Goal: Task Accomplishment & Management: Use online tool/utility

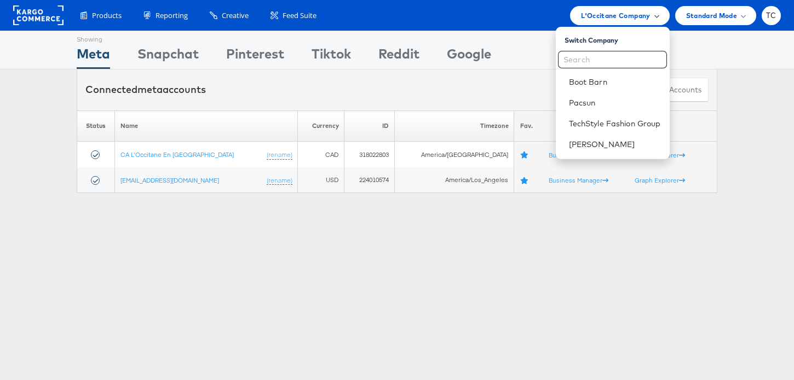
click at [623, 19] on span "L'Occitane Company" at bounding box center [615, 15] width 69 height 11
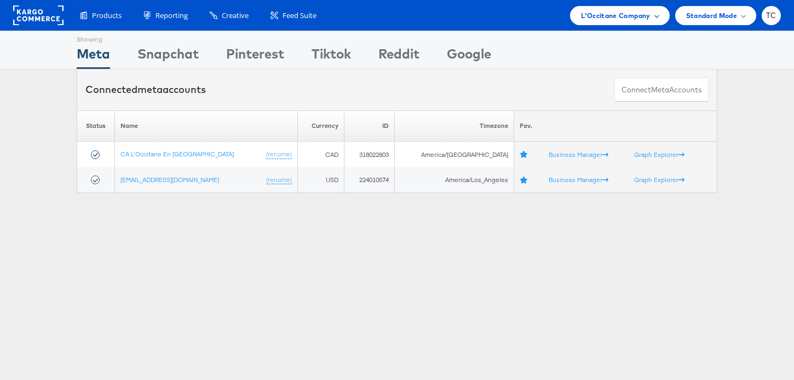
click at [640, 18] on span "L'Occitane Company" at bounding box center [615, 15] width 69 height 11
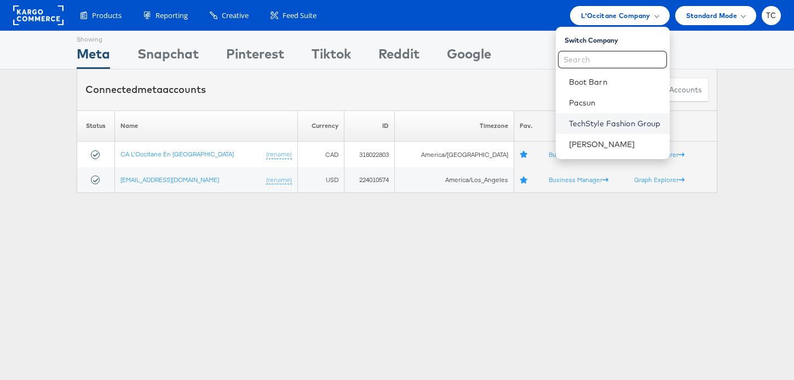
click at [603, 123] on link "TechStyle Fashion Group" at bounding box center [615, 123] width 92 height 11
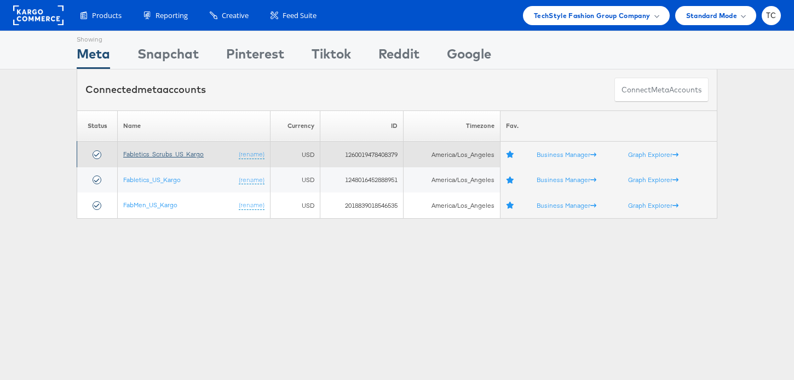
click at [165, 156] on link "Fabletics_Scrubs_US_Kargo" at bounding box center [163, 154] width 80 height 8
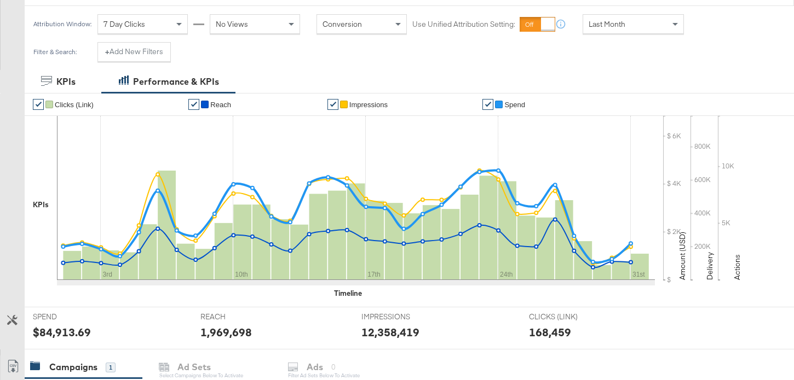
scroll to position [384, 0]
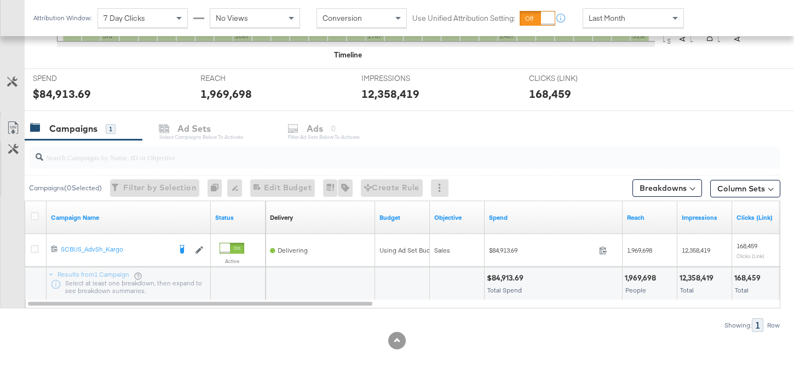
click at [631, 19] on div "Last Month" at bounding box center [633, 18] width 100 height 19
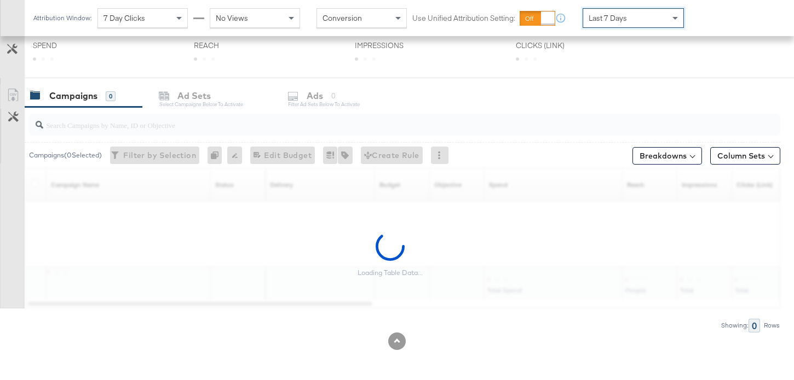
scroll to position [291, 0]
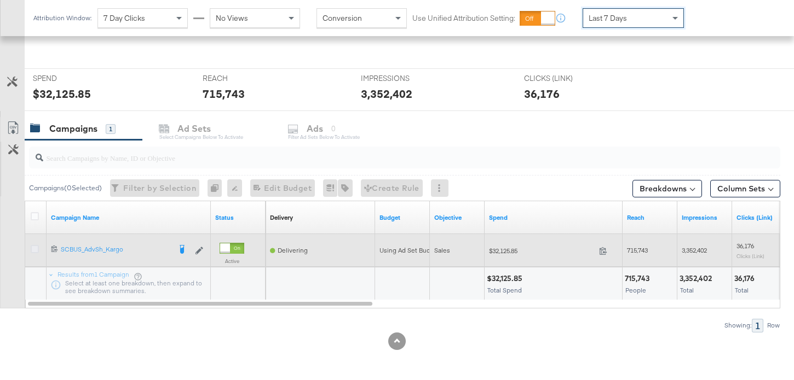
click at [33, 250] on icon at bounding box center [35, 249] width 8 height 8
click at [0, 0] on input "checkbox" at bounding box center [0, 0] width 0 height 0
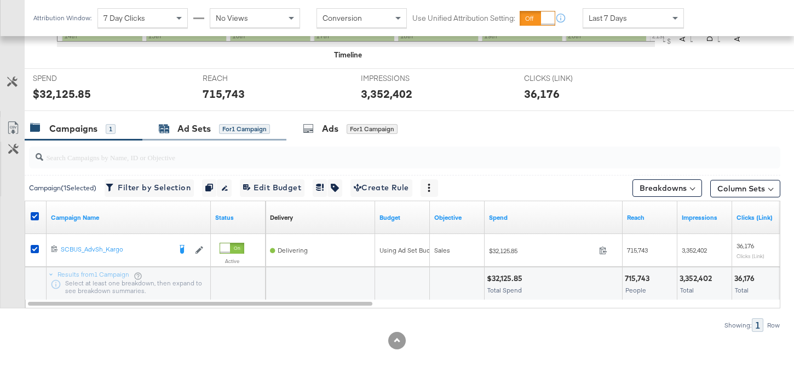
click at [194, 129] on div "Ad Sets" at bounding box center [193, 129] width 33 height 13
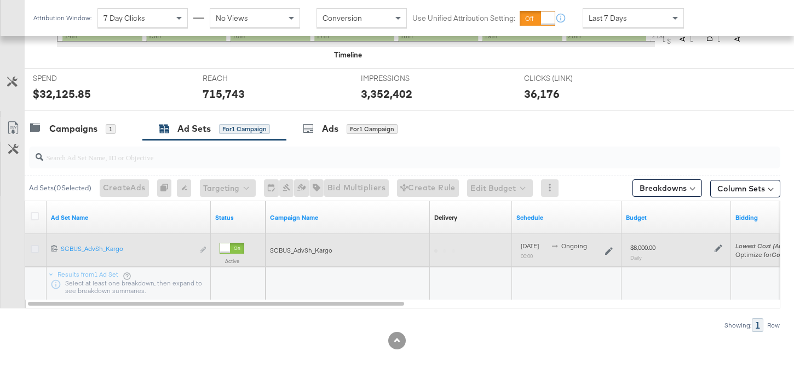
click at [36, 245] on icon at bounding box center [35, 249] width 8 height 8
click at [0, 0] on input "checkbox" at bounding box center [0, 0] width 0 height 0
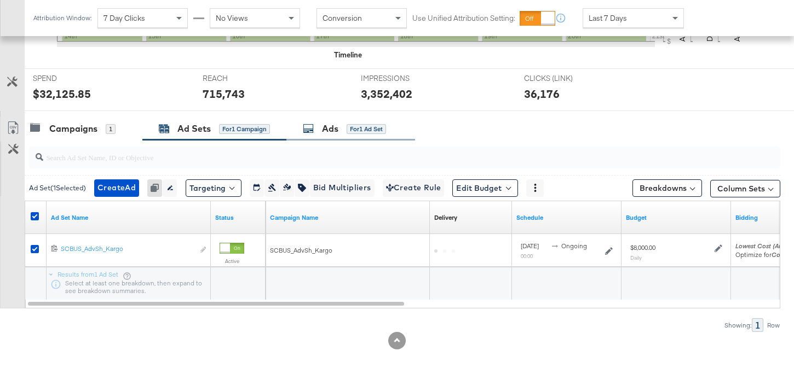
click at [344, 134] on div "Ads for 1 Ad Set" at bounding box center [344, 129] width 83 height 13
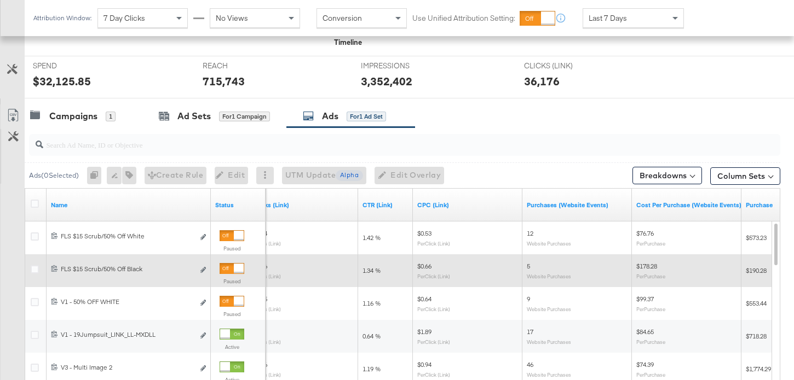
scroll to position [394, 0]
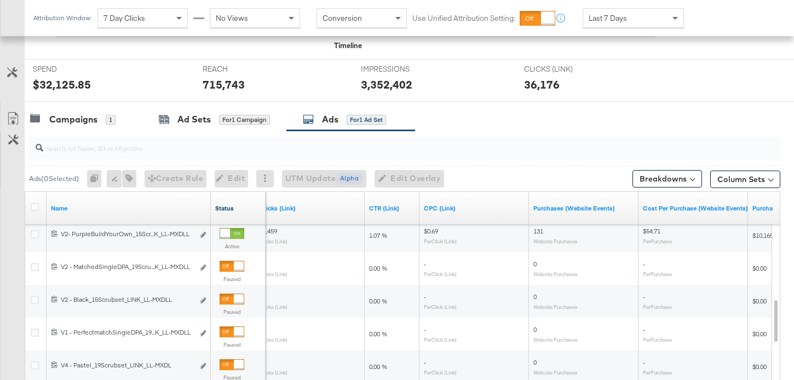
click at [228, 205] on link "Status" at bounding box center [238, 208] width 46 height 9
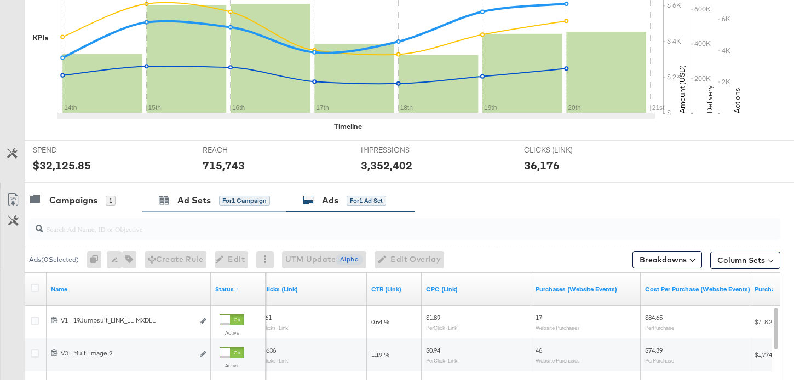
scroll to position [0, 0]
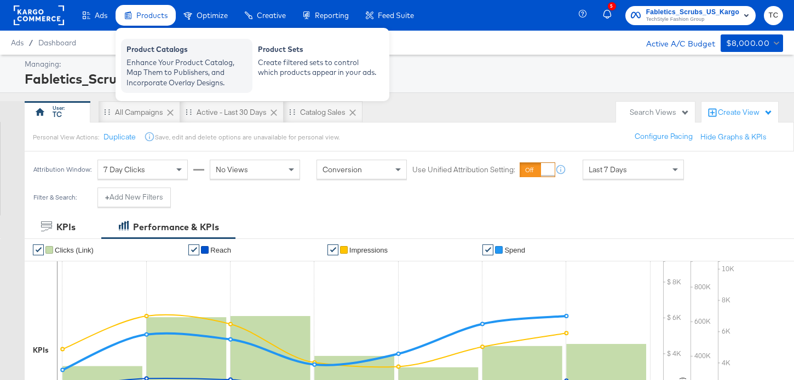
click at [174, 54] on div "Product Catalogs" at bounding box center [186, 50] width 120 height 13
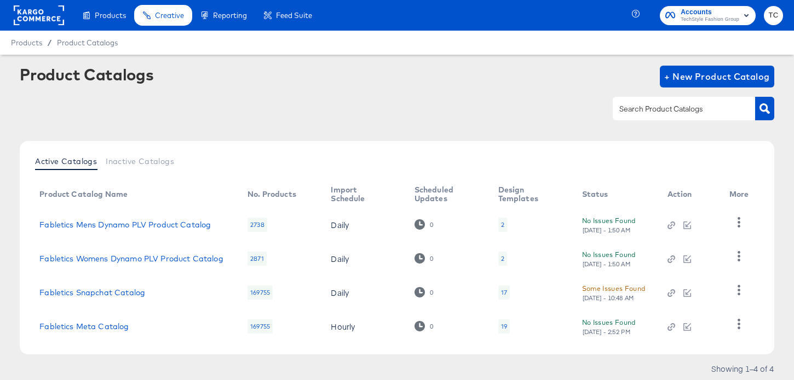
click at [118, 319] on td "Fabletics Meta Catalog" at bounding box center [135, 327] width 208 height 34
click at [118, 326] on link "Fabletics Meta Catalog" at bounding box center [83, 326] width 89 height 9
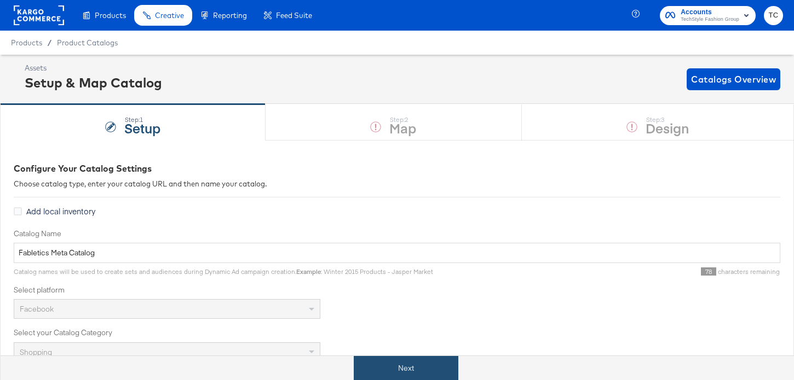
click at [430, 369] on button "Next" at bounding box center [406, 368] width 105 height 25
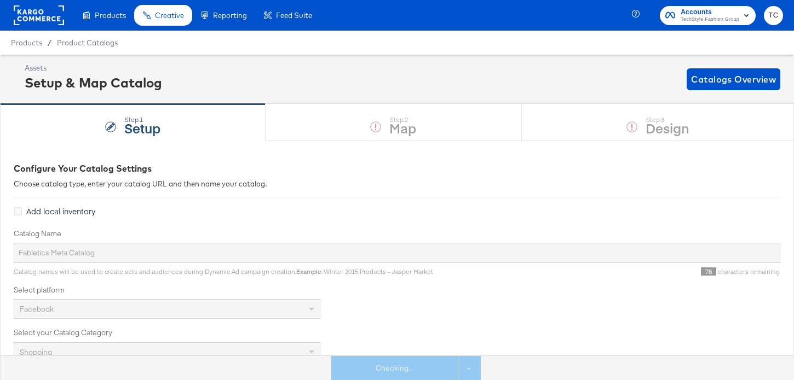
click at [606, 129] on div "Step: 1 Setup Step: 2 Map Step: 3 Design" at bounding box center [397, 122] width 794 height 36
click at [606, 129] on div "Step: 3 Design" at bounding box center [658, 123] width 272 height 36
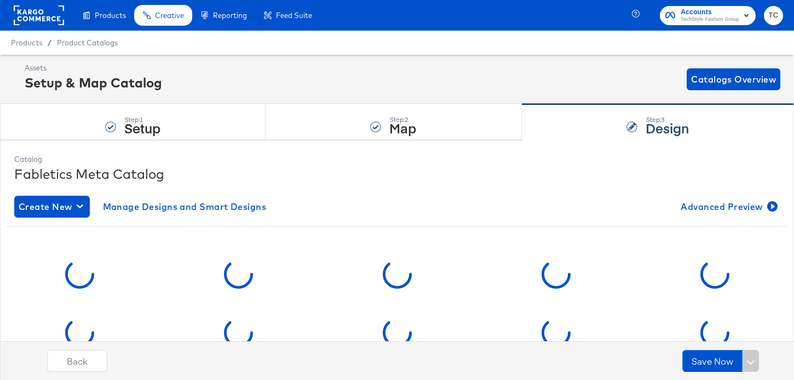
click at [606, 129] on div "Step: 3 Design" at bounding box center [658, 123] width 272 height 36
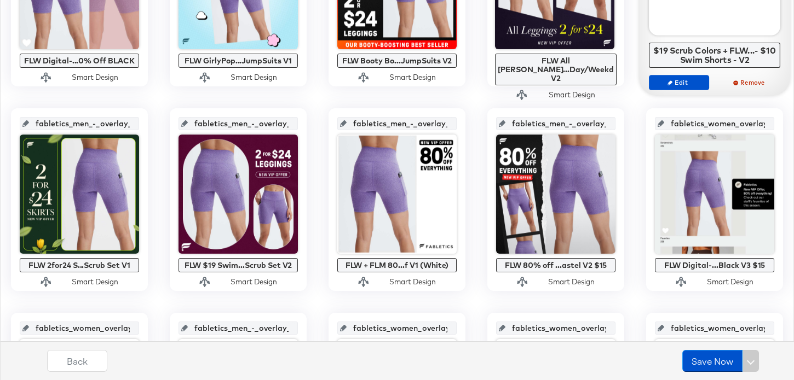
scroll to position [589, 0]
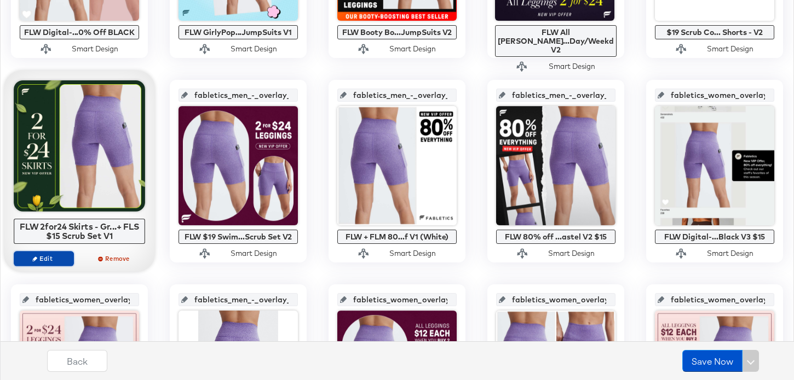
click at [61, 256] on span "Edit" at bounding box center [44, 259] width 50 height 8
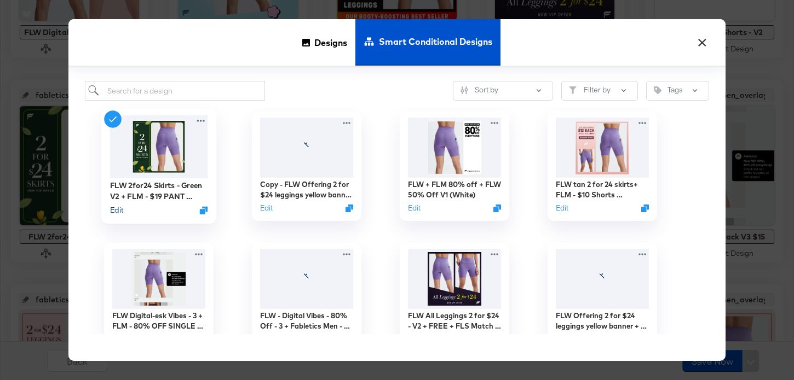
click at [118, 215] on button "Edit" at bounding box center [116, 210] width 13 height 10
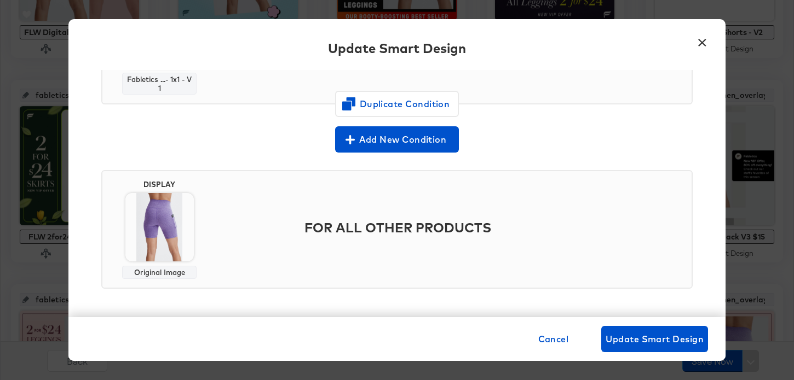
scroll to position [1408, 0]
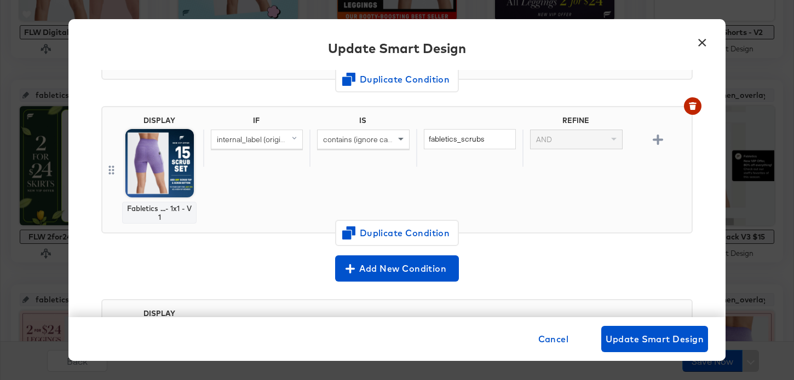
click at [710, 39] on button "×" at bounding box center [702, 40] width 20 height 20
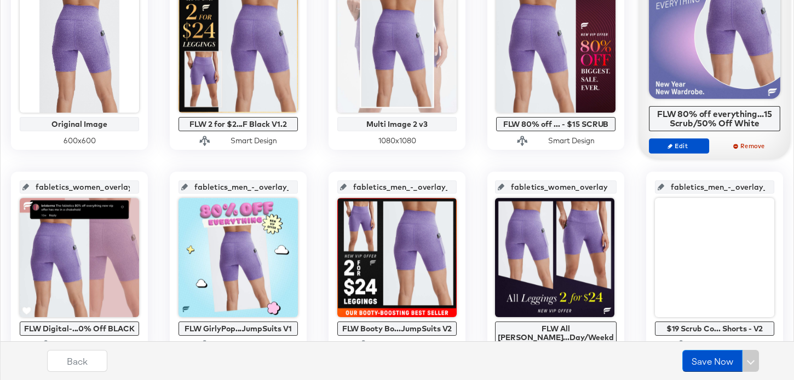
scroll to position [395, 0]
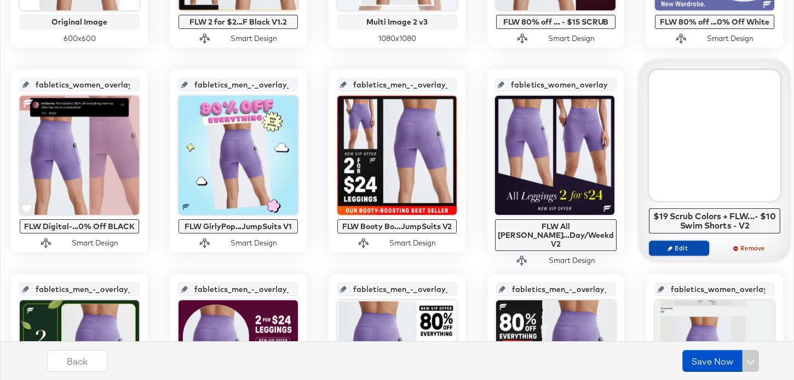
click at [690, 248] on span "Edit" at bounding box center [679, 248] width 50 height 8
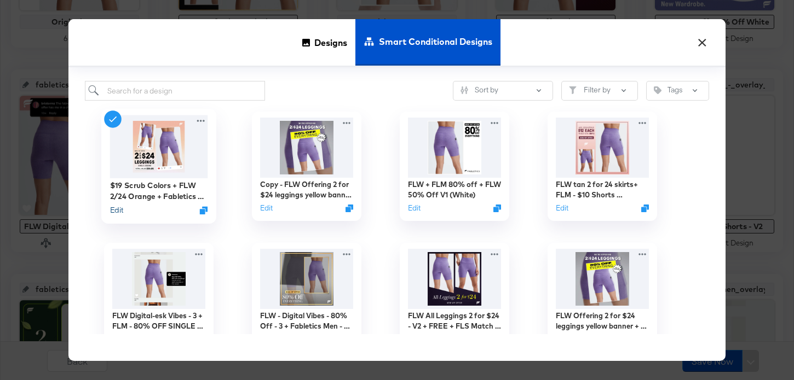
click at [118, 212] on button "Edit" at bounding box center [116, 210] width 13 height 10
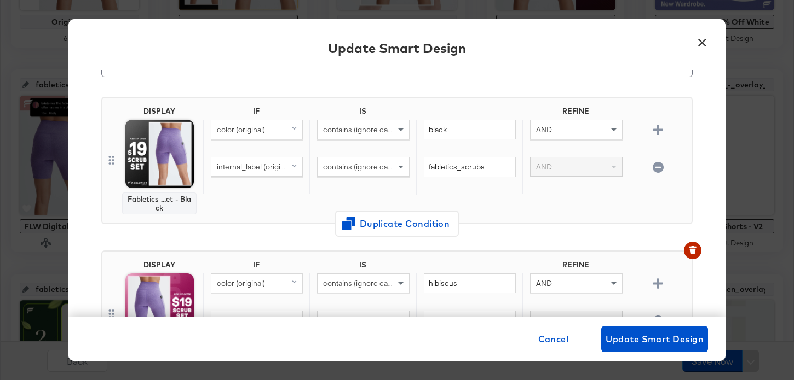
scroll to position [97, 0]
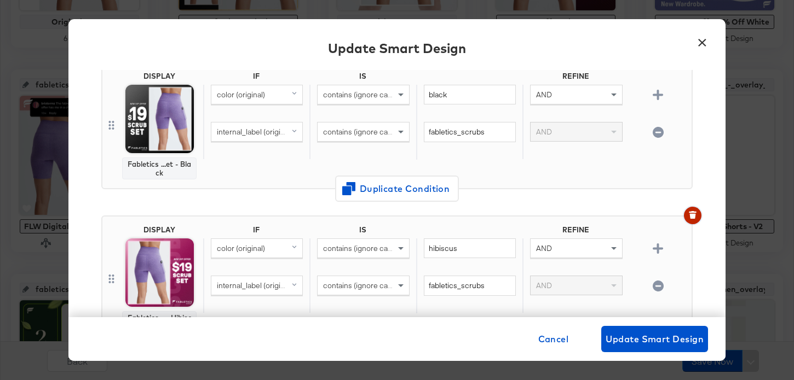
click at [694, 215] on icon "button" at bounding box center [692, 216] width 6 height 5
click at [694, 217] on icon "button" at bounding box center [692, 216] width 6 height 5
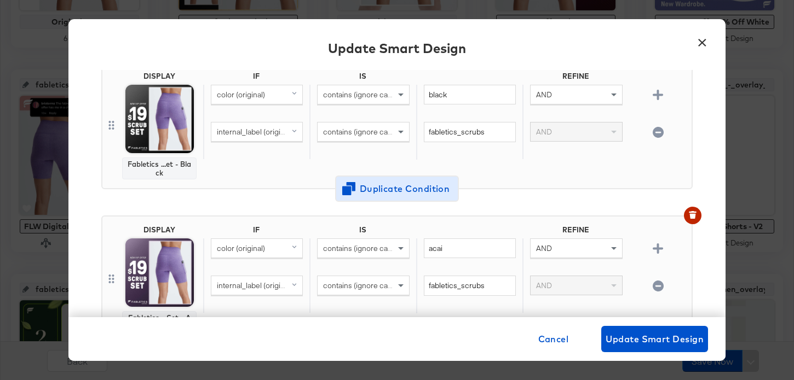
scroll to position [22, 0]
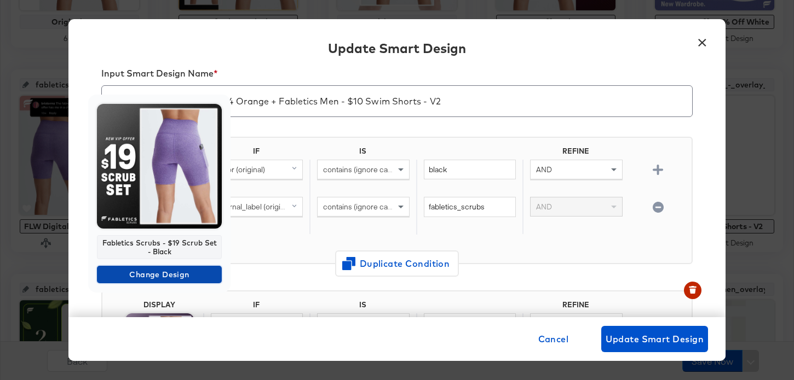
click at [189, 272] on span "Change Design" at bounding box center [159, 275] width 116 height 14
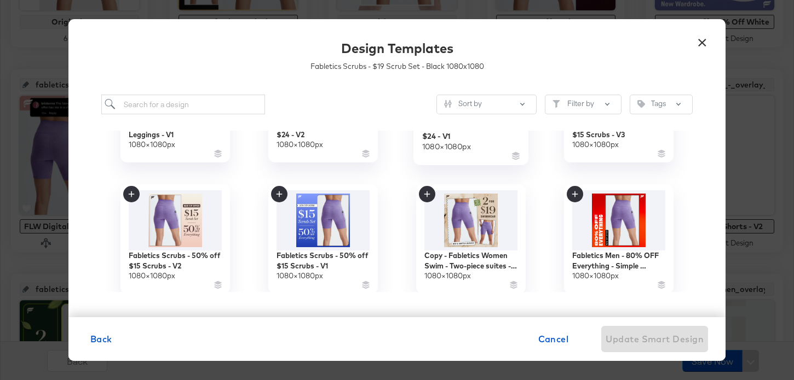
scroll to position [371, 0]
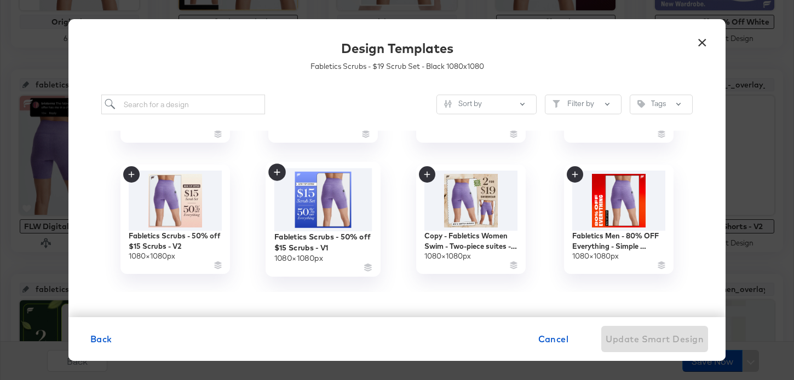
click at [357, 224] on img at bounding box center [323, 200] width 98 height 63
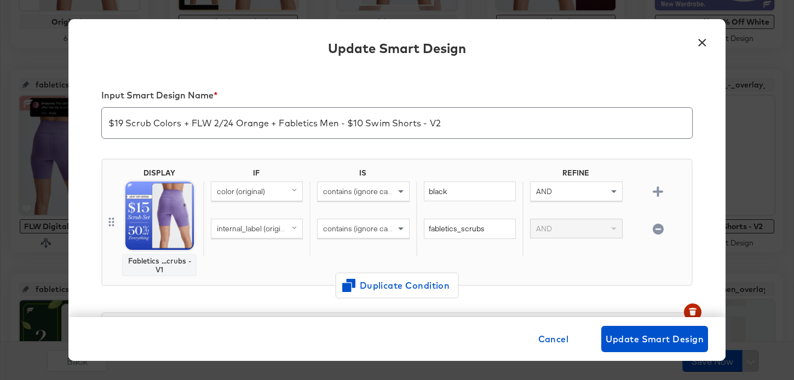
scroll to position [22, 0]
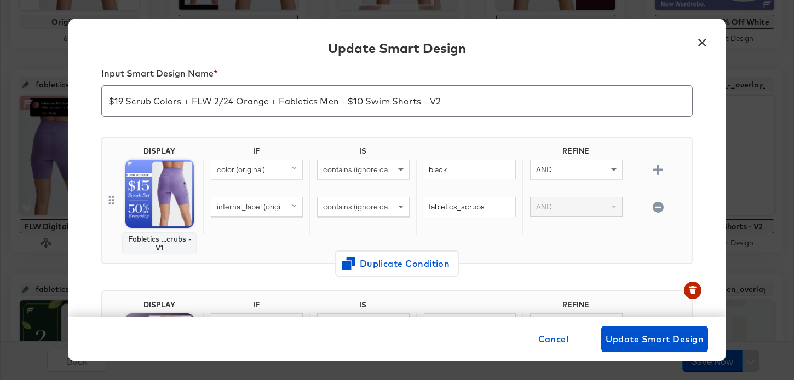
click at [322, 103] on input "$19 Scrub Colors + FLW 2/24 Orange + Fabletics Men - $10 Swim Shorts - V2" at bounding box center [397, 97] width 590 height 31
drag, startPoint x: 181, startPoint y: 103, endPoint x: 110, endPoint y: 100, distance: 70.7
click at [110, 101] on input "$19 Scrub Colors + FLW 2/24 Orange + Fabletics Men - $10 Swim Shorts - V2" at bounding box center [397, 97] width 590 height 31
drag, startPoint x: 220, startPoint y: 104, endPoint x: 100, endPoint y: 101, distance: 119.9
click at [100, 101] on div "Input Smart Design Name * $15 ScrubSet/50% Off V1 + FLW 2/24 Orange + Fabletics…" at bounding box center [396, 194] width 657 height 248
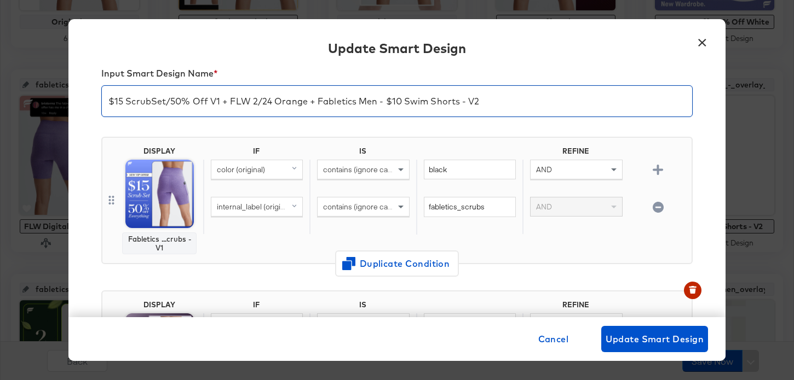
type input "$15 ScrubSet/50% Off V1 + FLW 2/24 Orange + Fabletics Men - $10 Swim Shorts - V2"
click at [142, 193] on body "Products Creative Reporting Feed Suite Accounts TechStyle Fashion Group TC Prod…" at bounding box center [397, 275] width 794 height 1341
drag, startPoint x: 221, startPoint y: 103, endPoint x: 102, endPoint y: 103, distance: 118.8
click at [102, 103] on input "$15 ScrubSet/50% Off V1 + FLW 2/24 Orange + Fabletics Men - $10 Swim Shorts - V2" at bounding box center [397, 97] width 590 height 31
click at [667, 343] on span "Update Smart Design" at bounding box center [654, 339] width 98 height 15
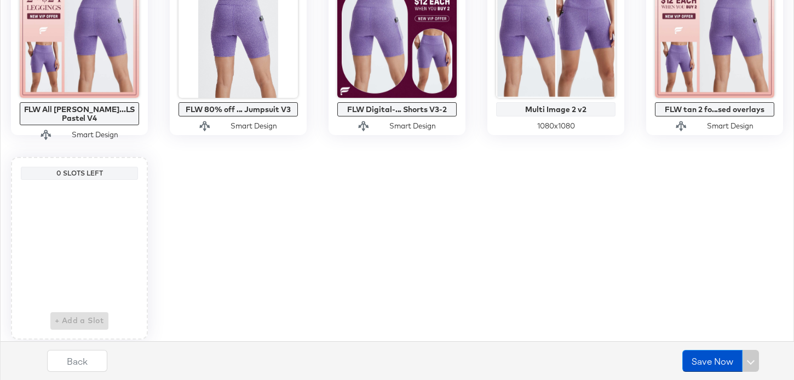
scroll to position [869, 0]
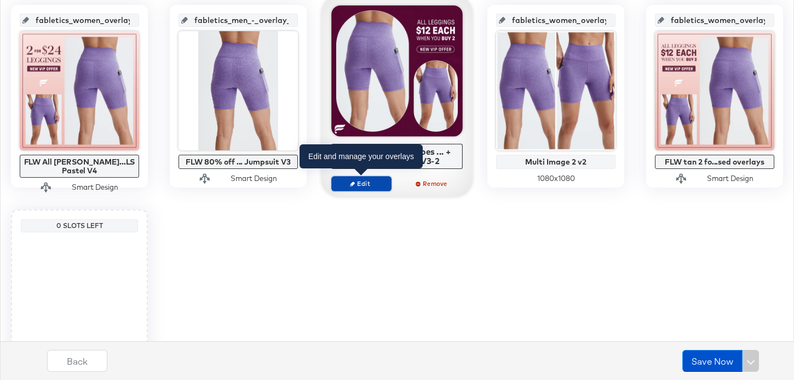
click at [380, 181] on span "Edit" at bounding box center [361, 184] width 50 height 8
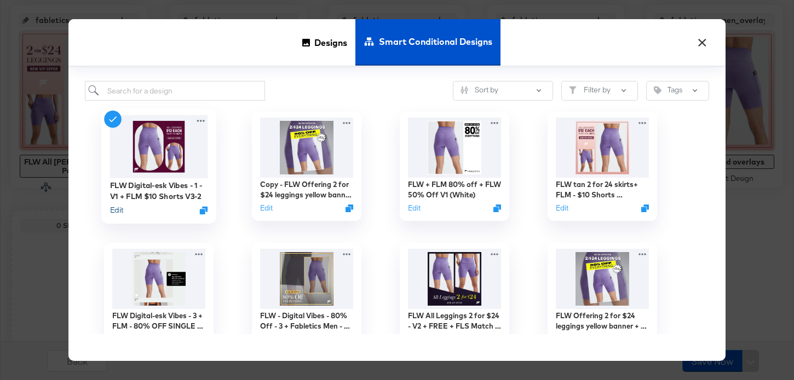
click at [117, 210] on button "Edit" at bounding box center [116, 210] width 13 height 10
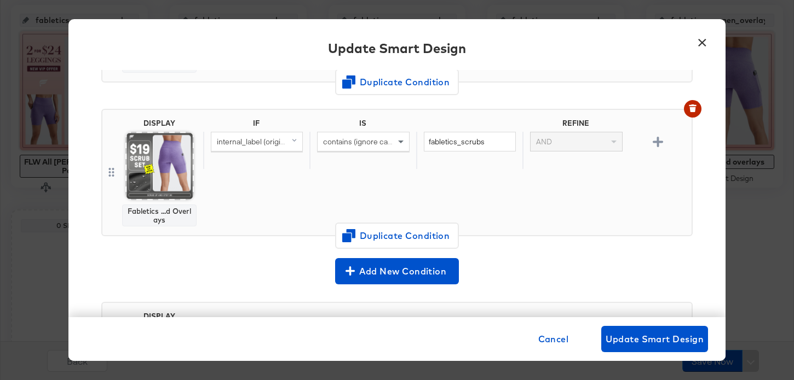
scroll to position [377, 0]
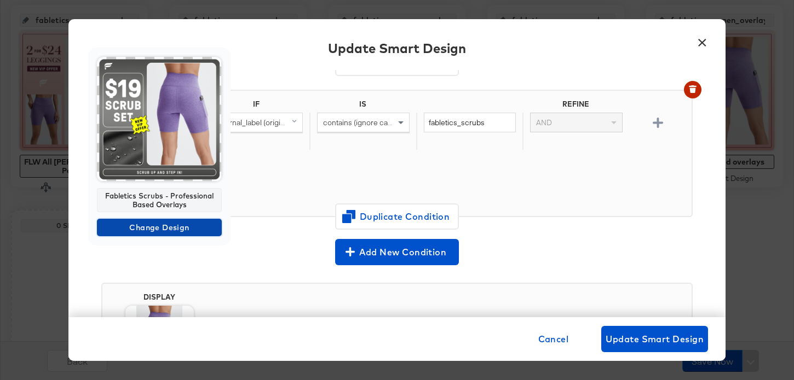
click at [179, 229] on span "Change Design" at bounding box center [159, 228] width 116 height 14
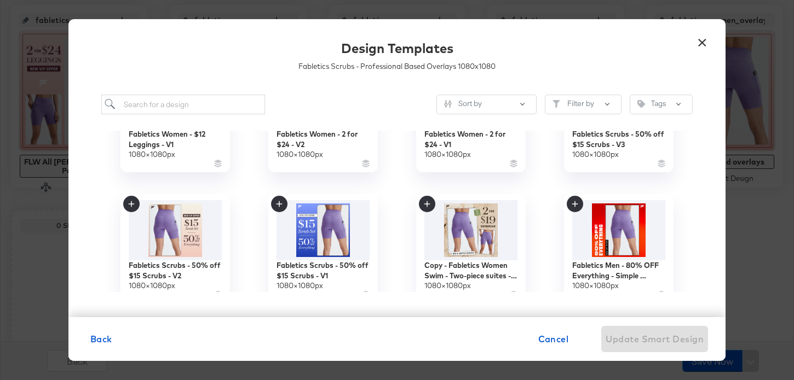
scroll to position [383, 0]
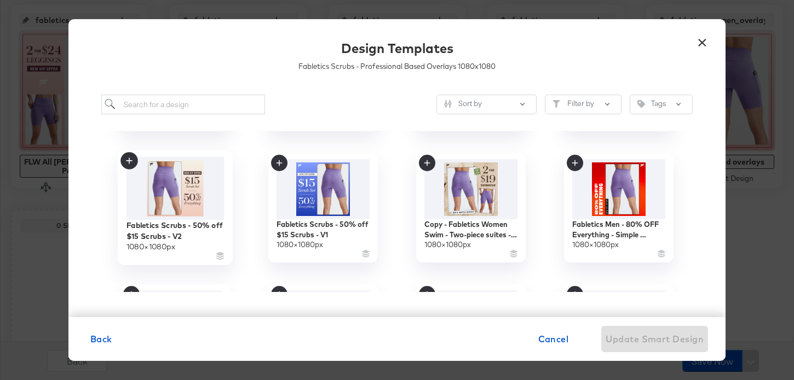
click at [204, 191] on img at bounding box center [175, 188] width 98 height 63
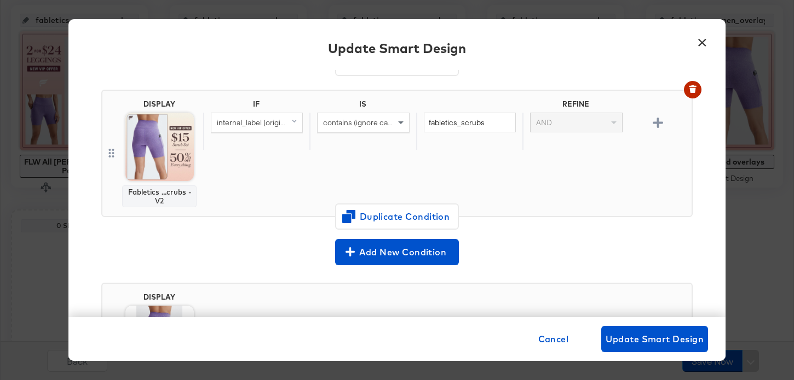
scroll to position [0, 0]
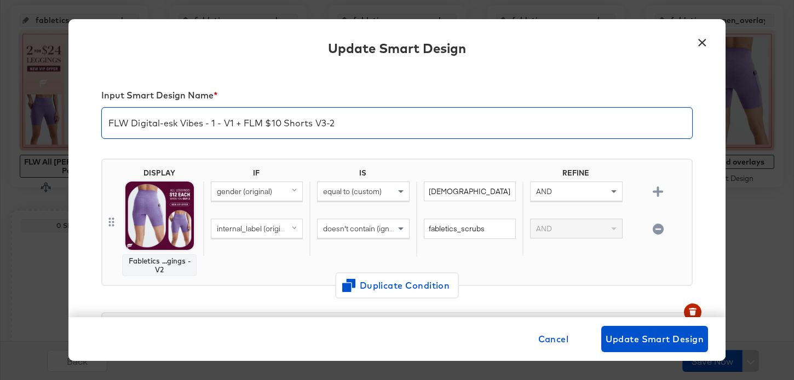
click at [388, 125] on input "FLW Digital-esk Vibes - 1 - V1 + FLM $10 Shorts V3-2" at bounding box center [397, 118] width 590 height 31
paste input "$15 ScrubSet/50% Off V1"
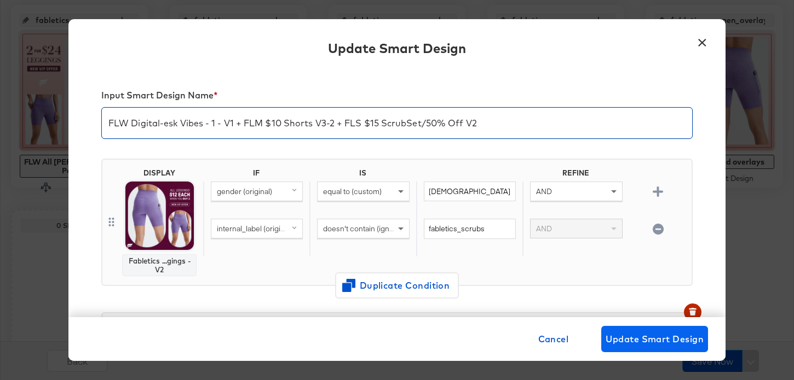
type input "FLW Digital-esk Vibes - 1 - V1 + FLM $10 Shorts V3-2 + FLS $15 ScrubSet/50% Off…"
click at [644, 345] on span "Update Smart Design" at bounding box center [654, 339] width 98 height 15
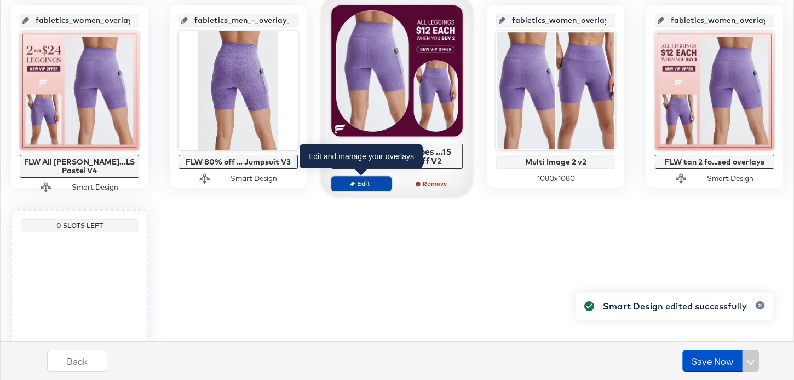
click at [365, 180] on span "Edit" at bounding box center [361, 184] width 50 height 8
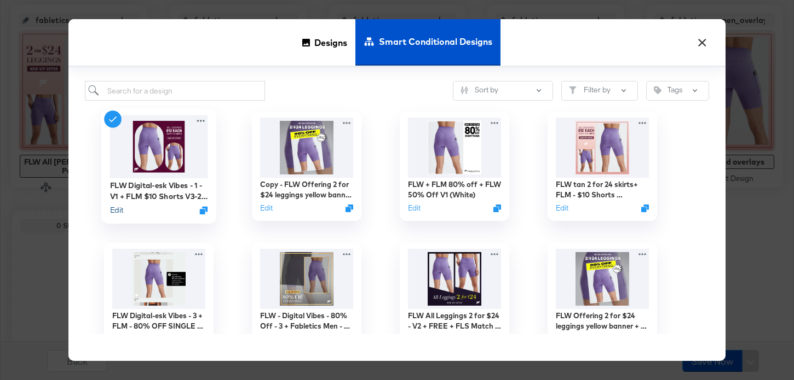
click at [117, 210] on button "Edit" at bounding box center [116, 210] width 13 height 10
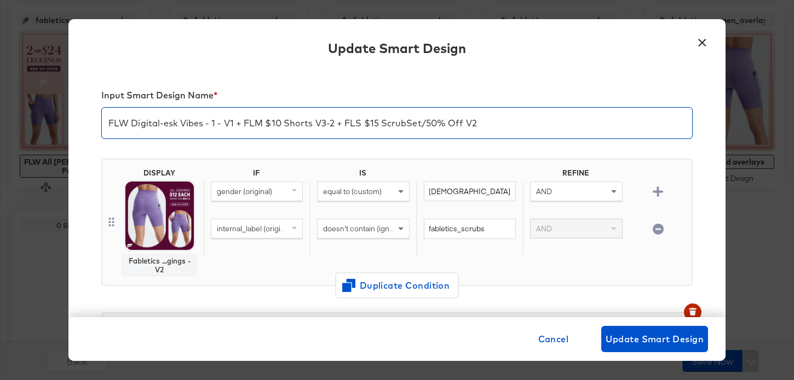
drag, startPoint x: 354, startPoint y: 124, endPoint x: 554, endPoint y: 123, distance: 200.3
click at [555, 123] on input "FLW Digital-esk Vibes - 1 - V1 + FLM $10 Shorts V3-2 + FLS $15 ScrubSet/50% Off…" at bounding box center [397, 118] width 590 height 31
click at [660, 346] on span "Update Smart Design" at bounding box center [654, 339] width 98 height 15
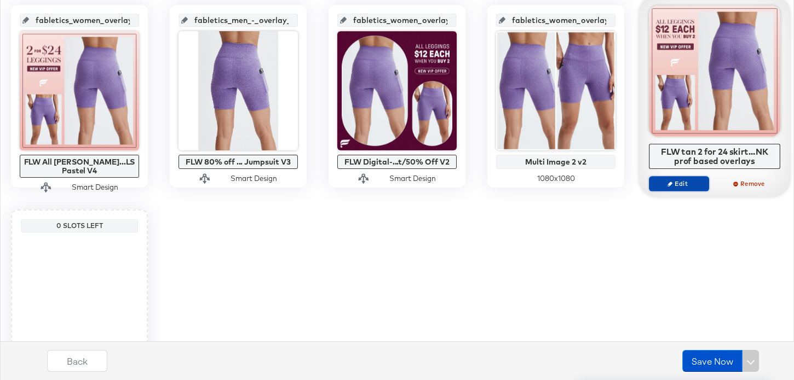
click at [703, 182] on span "Edit" at bounding box center [679, 184] width 50 height 8
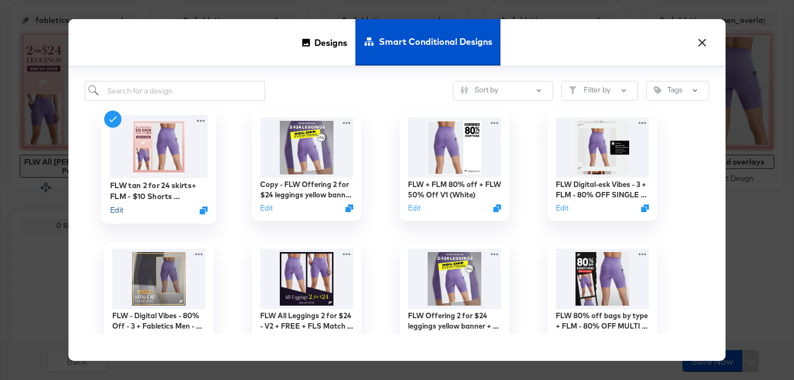
click at [123, 209] on button "Edit" at bounding box center [116, 210] width 13 height 10
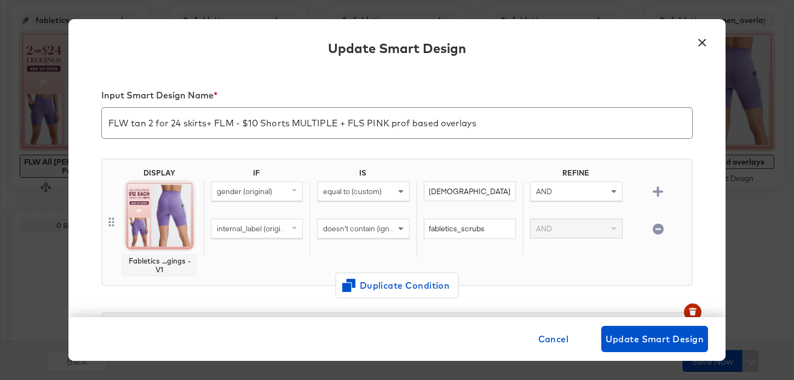
click at [369, 122] on input "FLW tan 2 for 24 skirts+ FLM - $10 Shorts MULTIPLE + FLS PINK prof based overla…" at bounding box center [397, 118] width 590 height 31
drag, startPoint x: 349, startPoint y: 122, endPoint x: 616, endPoint y: 121, distance: 267.6
click at [616, 121] on input "FLW tan 2 for 24 skirts+ FLM - $10 Shorts MULTIPLE + FLS PINK prof based overla…" at bounding box center [397, 118] width 590 height 31
paste input "$15 ScrubSet/50% Off V2"
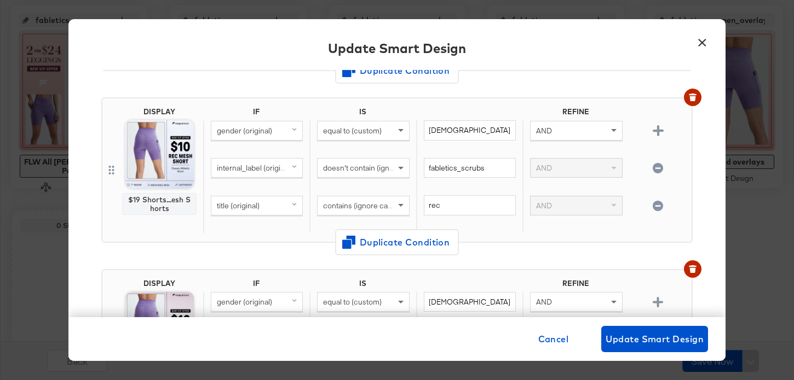
type input "FLW tan 2 for 24 skirts+ FLM - $10 Shorts MULTIPLE + FLS $15 ScrubSet/50% Off V3"
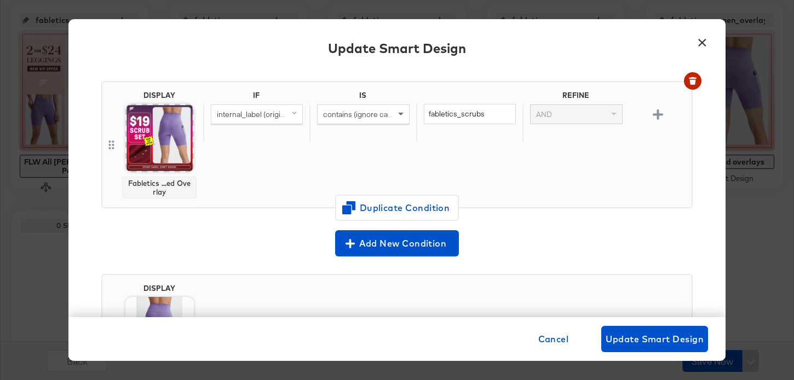
scroll to position [1876, 0]
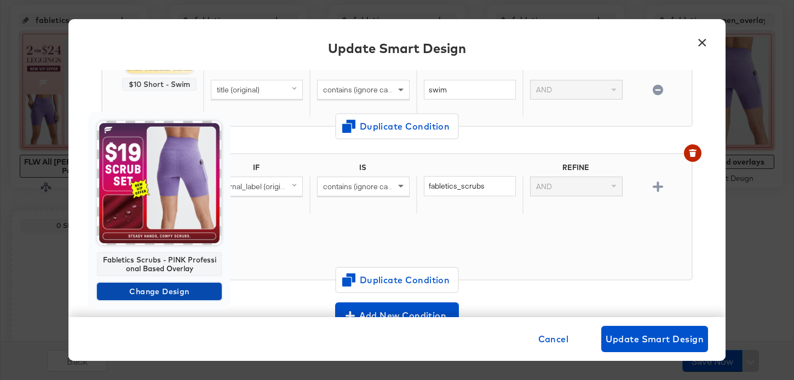
click at [181, 290] on span "Change Design" at bounding box center [159, 292] width 116 height 14
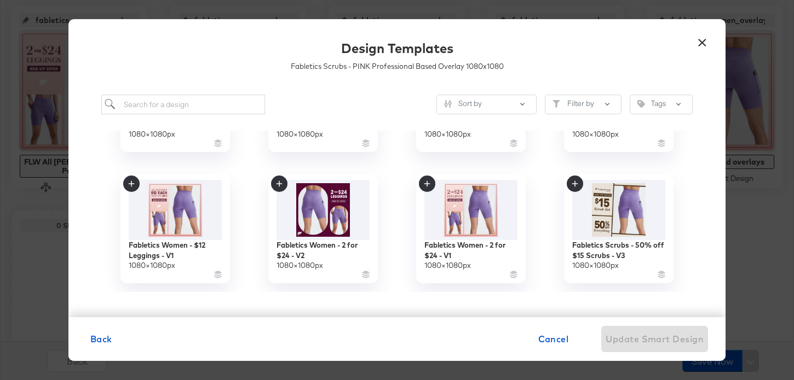
scroll to position [235, 0]
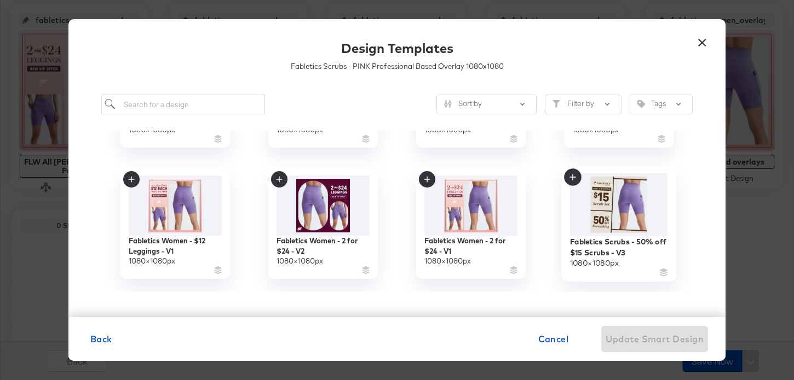
click at [655, 196] on img at bounding box center [619, 205] width 98 height 63
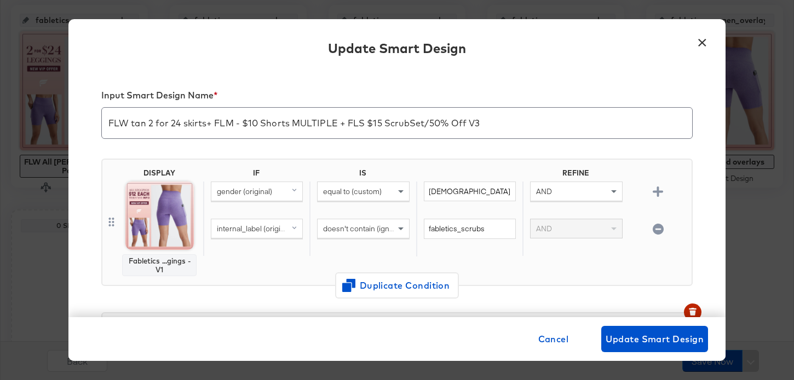
scroll to position [1876, 0]
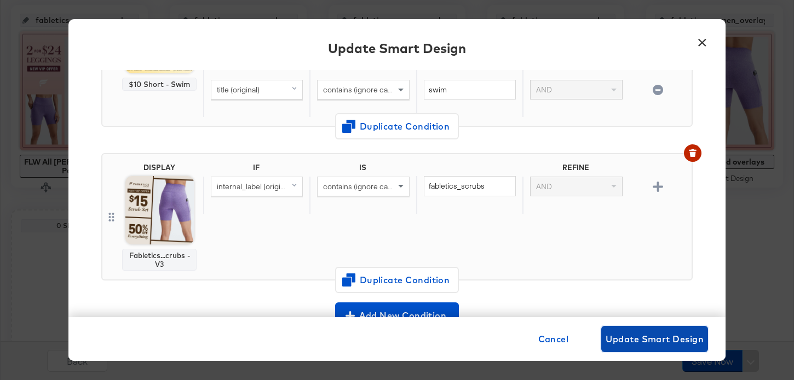
click at [644, 340] on span "Update Smart Design" at bounding box center [654, 339] width 98 height 15
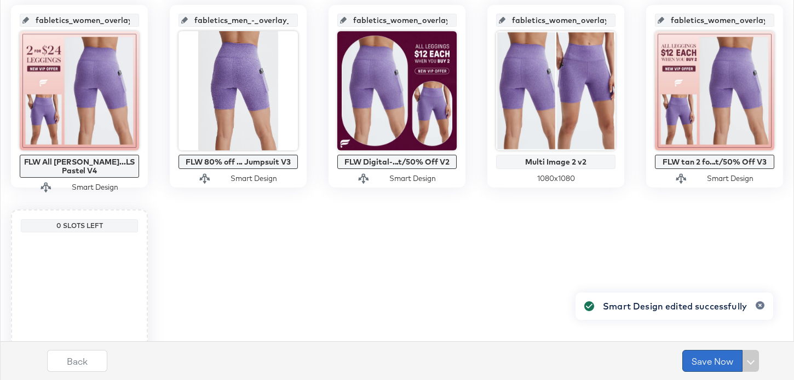
click at [715, 366] on button "Save Now" at bounding box center [712, 361] width 60 height 22
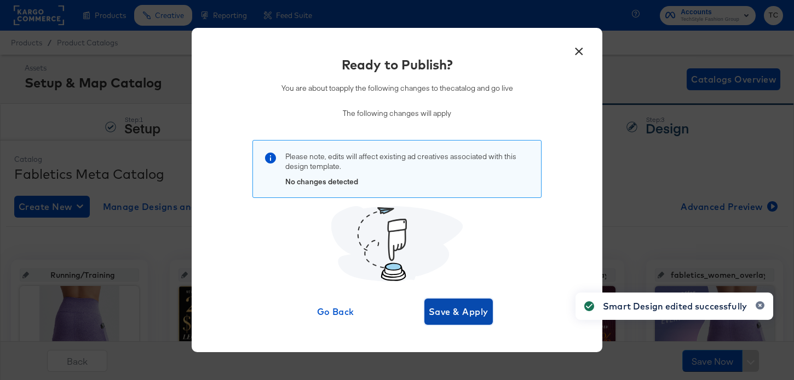
click at [467, 312] on span "Save & Apply" at bounding box center [459, 311] width 60 height 15
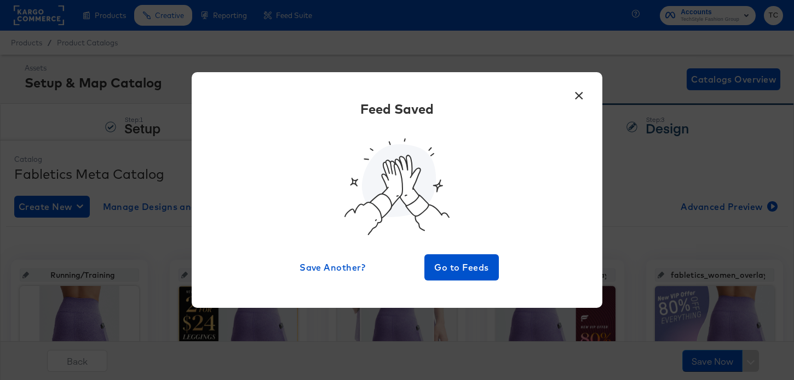
click at [580, 91] on button "×" at bounding box center [579, 93] width 20 height 20
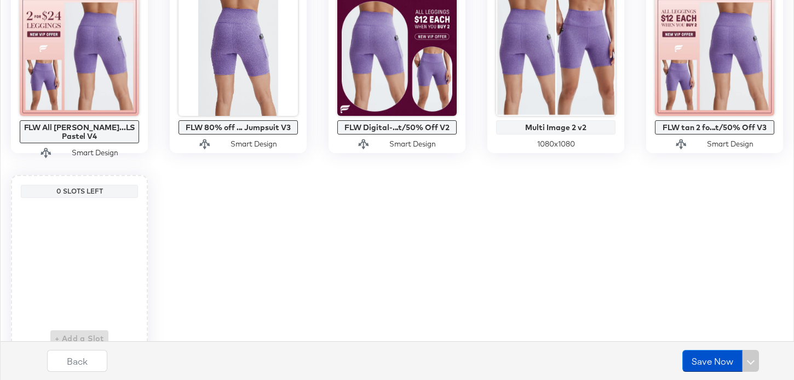
scroll to position [826, 0]
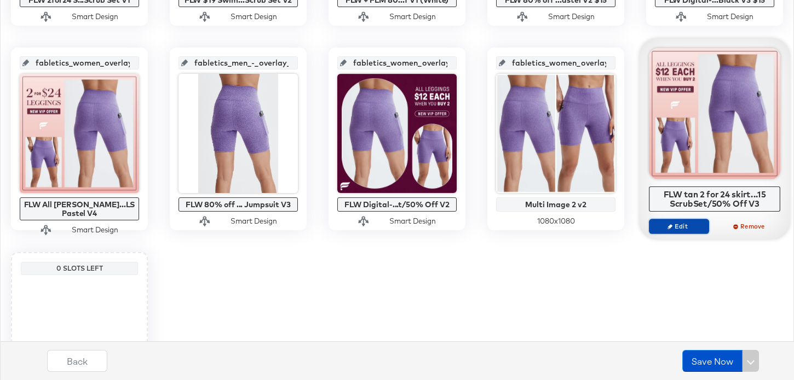
click at [681, 227] on span "Edit" at bounding box center [679, 226] width 50 height 8
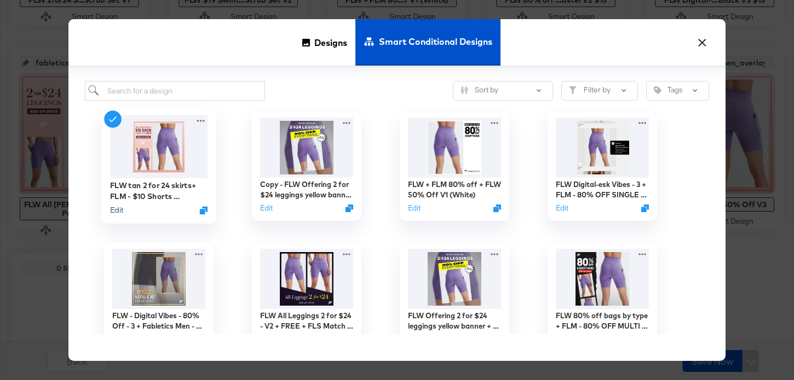
click at [114, 212] on button "Edit" at bounding box center [116, 210] width 13 height 10
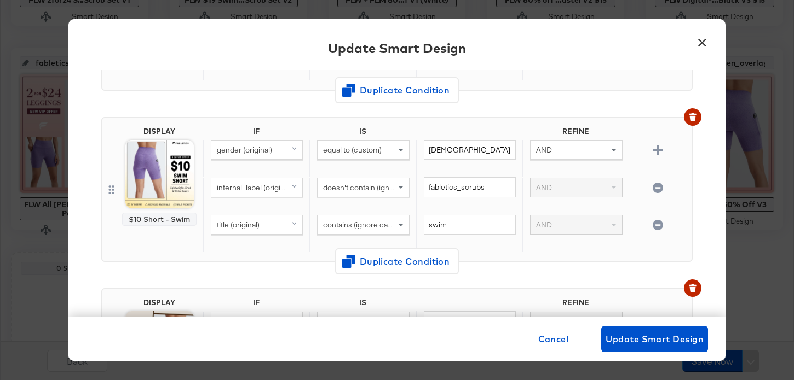
scroll to position [1919, 0]
